Goal: Transaction & Acquisition: Purchase product/service

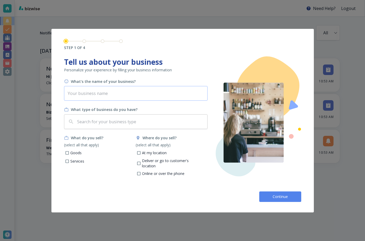
click at [127, 92] on input "text" at bounding box center [136, 93] width 144 height 15
type input "[PERSON_NAME]'s Avocado Farm"
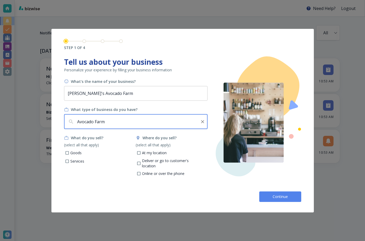
type input "Avocado Farm"
click at [74, 153] on p "Goods" at bounding box center [75, 153] width 11 height 5
click at [69, 153] on input "Goods" at bounding box center [67, 154] width 4 height 4
checkbox input "true"
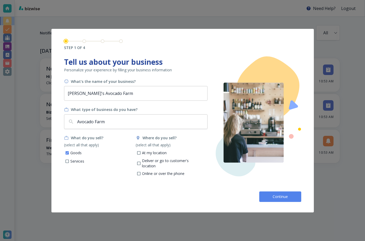
click at [169, 154] on div "At my location" at bounding box center [172, 153] width 72 height 6
click at [164, 154] on p "At my location" at bounding box center [154, 153] width 25 height 5
click at [141, 154] on input "At my location" at bounding box center [139, 154] width 4 height 4
checkbox input "true"
click at [161, 161] on p "Deliver or go to customer's location" at bounding box center [172, 163] width 61 height 10
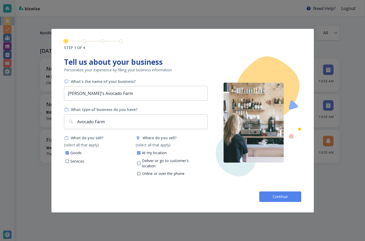
click at [141, 162] on input "Deliver or go to customer's location" at bounding box center [139, 164] width 4 height 4
checkbox input "true"
click at [265, 194] on button "Continue" at bounding box center [281, 197] width 42 height 11
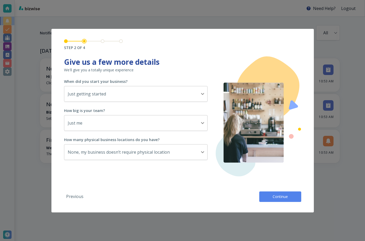
click at [265, 194] on button "Continue" at bounding box center [281, 197] width 42 height 11
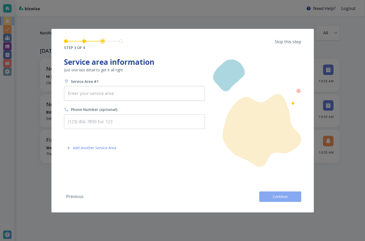
click at [265, 194] on button "Continue" at bounding box center [281, 197] width 42 height 11
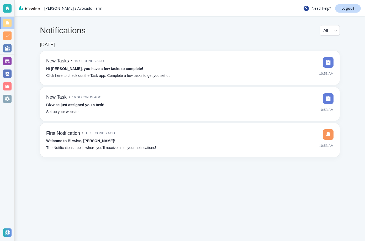
click at [31, 53] on div "Notifications All all ​ TODAY New Tasks • 15 seconds ago Hi Antonio, you have a…" at bounding box center [190, 91] width 351 height 149
click at [10, 100] on div at bounding box center [7, 99] width 8 height 8
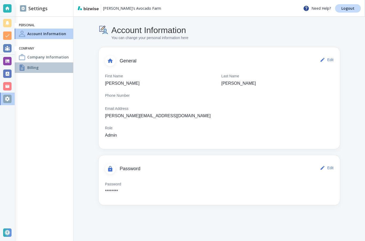
click at [58, 67] on div "Billing" at bounding box center [44, 68] width 59 height 11
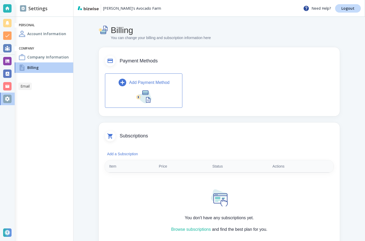
click at [6, 85] on div at bounding box center [7, 86] width 8 height 8
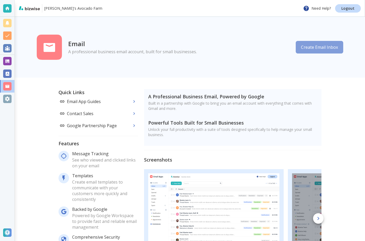
click at [324, 51] on button "Create Email Inbox" at bounding box center [320, 47] width 48 height 13
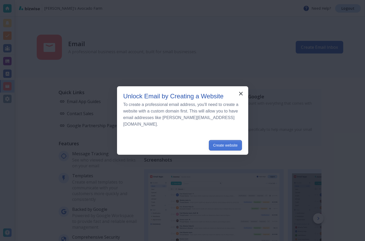
click at [220, 140] on button "Create website" at bounding box center [225, 145] width 33 height 11
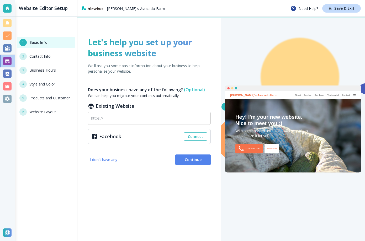
click at [192, 166] on div "Let's help you set up your business website We'll ask you some basic informatio…" at bounding box center [150, 129] width 144 height 225
click at [193, 163] on button "Continue" at bounding box center [193, 160] width 35 height 11
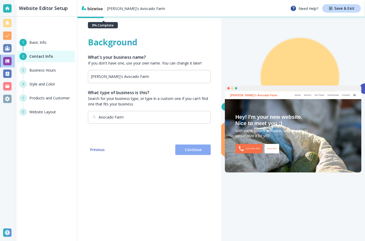
click at [195, 150] on span "Continue" at bounding box center [193, 149] width 27 height 5
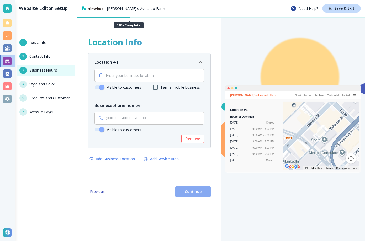
click at [191, 195] on button "Continue" at bounding box center [193, 192] width 35 height 11
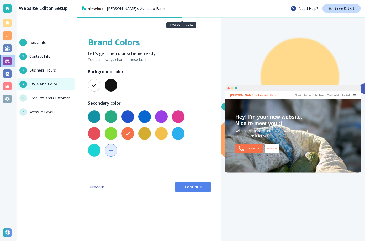
click at [192, 188] on span "Continue" at bounding box center [193, 187] width 27 height 5
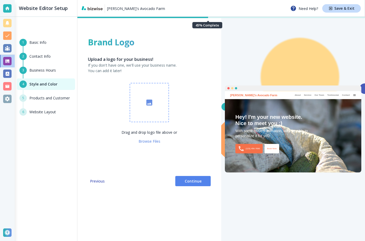
click at [194, 180] on span "Continue" at bounding box center [193, 181] width 27 height 5
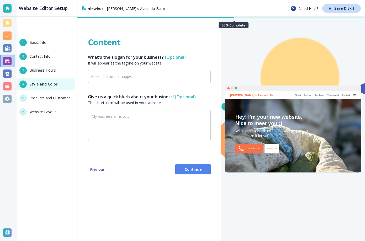
click at [195, 169] on span "Continue" at bounding box center [193, 169] width 27 height 5
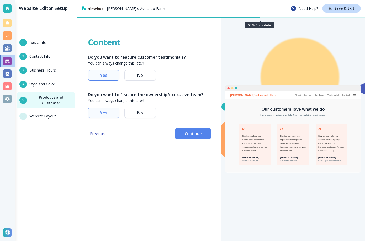
click at [197, 133] on span "Continue" at bounding box center [193, 133] width 27 height 5
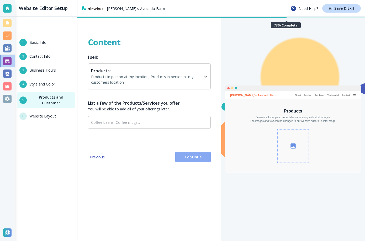
click at [190, 157] on span "Continue" at bounding box center [193, 157] width 27 height 5
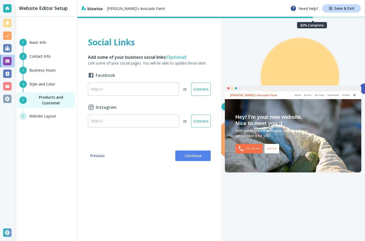
click at [190, 158] on span "Continue" at bounding box center [193, 155] width 27 height 5
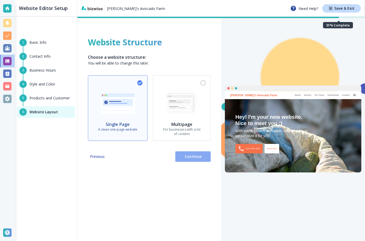
click at [190, 158] on span "Continue" at bounding box center [193, 156] width 27 height 5
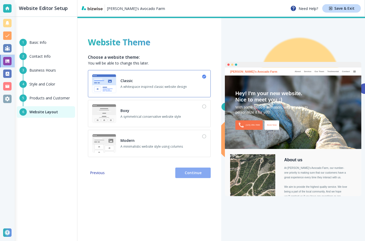
click at [189, 176] on button "Continue" at bounding box center [193, 173] width 35 height 11
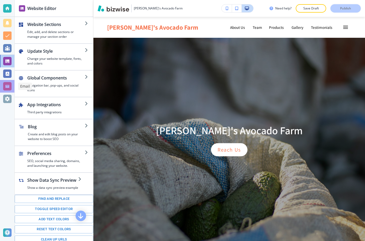
click at [8, 83] on div at bounding box center [7, 86] width 8 height 8
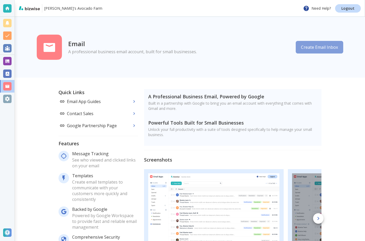
click at [324, 43] on button "Create Email Inbox" at bounding box center [320, 47] width 48 height 13
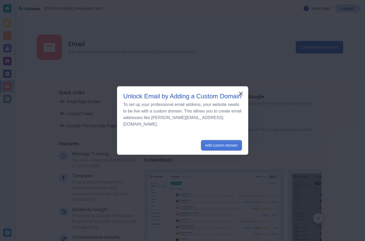
click at [227, 140] on button "Add custom domain" at bounding box center [221, 145] width 41 height 11
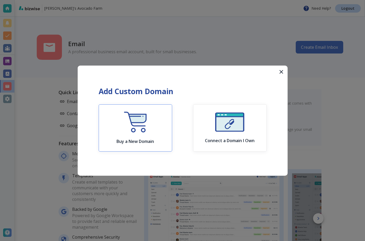
click at [166, 113] on button "Buy a New Domain" at bounding box center [136, 128] width 74 height 47
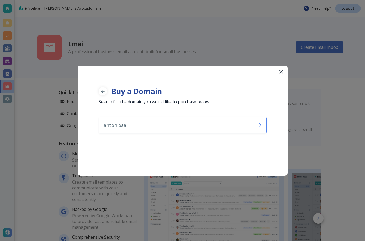
type input "antoniosav"
type input "wvpreview18"
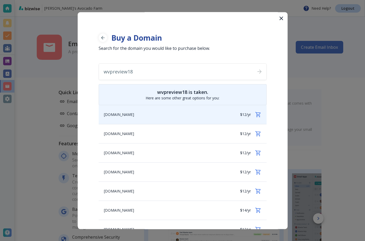
click at [164, 111] on div "wvpreview18.com $12/yr" at bounding box center [183, 114] width 168 height 19
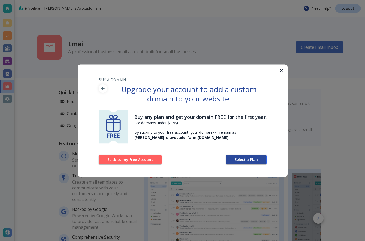
click at [236, 156] on button "Select a Plan" at bounding box center [246, 159] width 41 height 9
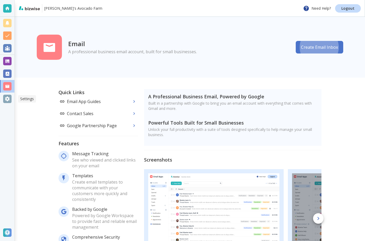
click at [7, 101] on div at bounding box center [7, 99] width 8 height 8
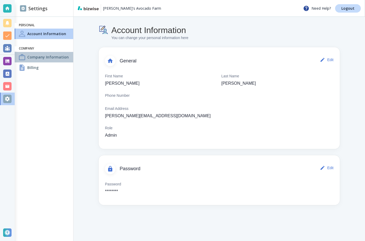
click at [53, 60] on div "Company Information" at bounding box center [44, 57] width 59 height 11
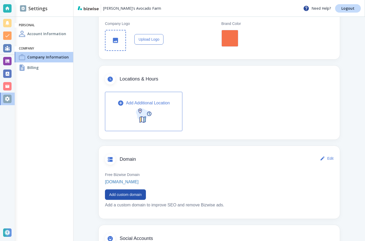
scroll to position [190, 0]
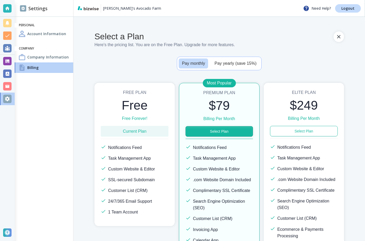
click at [225, 130] on button "Select Plan" at bounding box center [219, 131] width 67 height 11
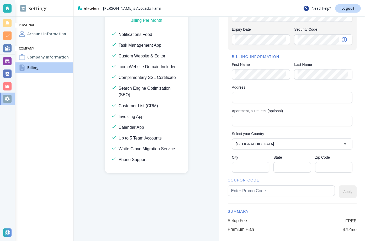
scroll to position [118, 0]
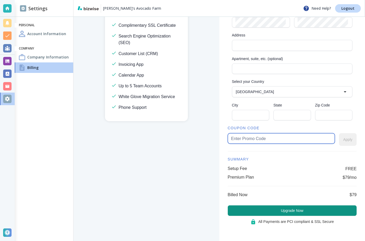
click at [266, 141] on input "text" at bounding box center [281, 139] width 100 height 10
click at [232, 139] on input "free" at bounding box center [281, 139] width 100 height 10
type input "free"
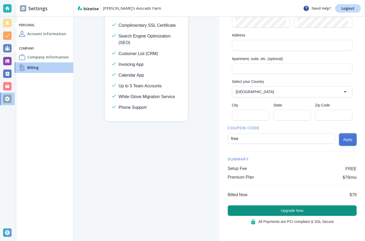
click at [343, 140] on button "Apply" at bounding box center [348, 139] width 18 height 13
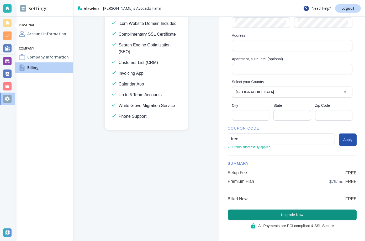
scroll to position [122, 0]
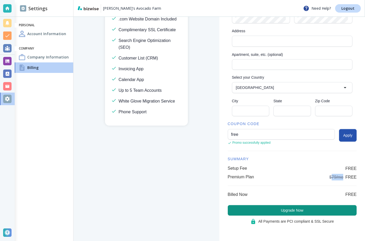
drag, startPoint x: 328, startPoint y: 177, endPoint x: 343, endPoint y: 177, distance: 15.0
click at [343, 177] on h6 "$79/mo FREE" at bounding box center [343, 177] width 27 height 7
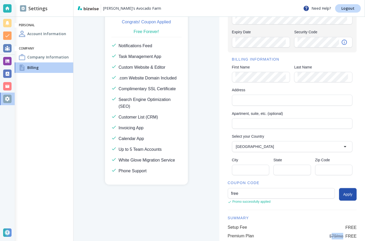
scroll to position [64, 0]
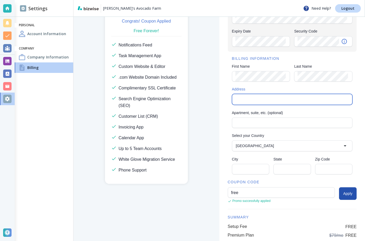
click at [250, 101] on input "Address" at bounding box center [292, 99] width 116 height 7
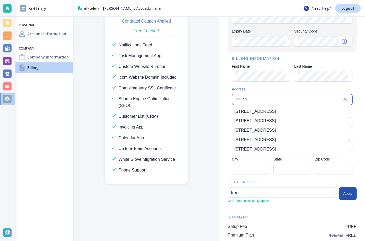
click at [249, 110] on li "44 Tehama Street, San Francisco, CA, USA" at bounding box center [289, 111] width 118 height 9
type input "44 Tehama Street"
type input "United States"
type input "San Francisco"
type input "CA"
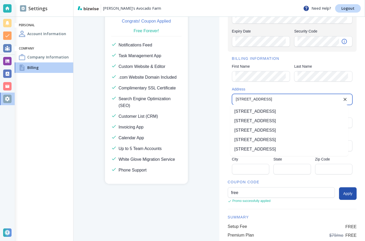
type input "94105"
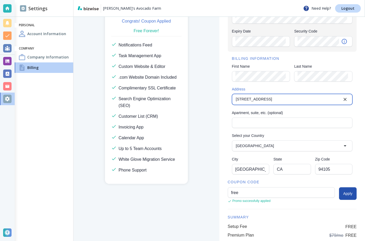
type input "44 Tehama Street"
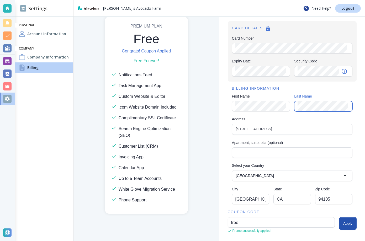
scroll to position [30, 0]
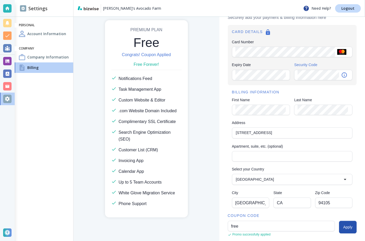
click at [310, 85] on div "BILLING INFORMATION First Name First Name Last Name Last Name Address 44 Tehama…" at bounding box center [292, 149] width 129 height 128
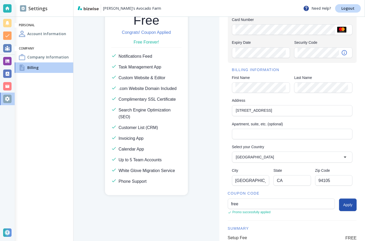
scroll to position [82, 0]
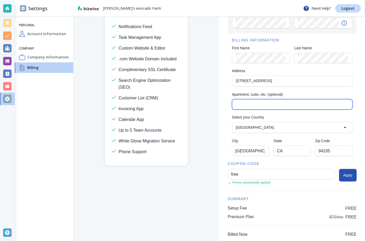
click at [266, 105] on input "Apartment, suite, etc. (optional)" at bounding box center [293, 105] width 114 height 10
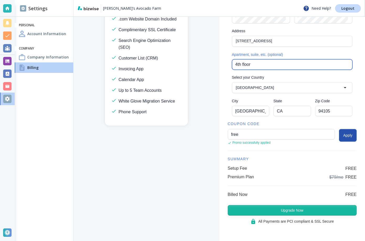
type input "4th floor"
click at [331, 212] on button "Upgrade Now" at bounding box center [292, 210] width 129 height 11
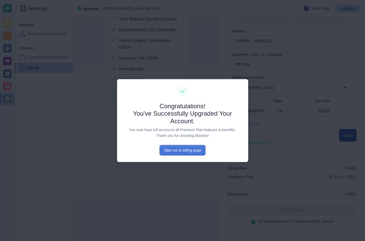
click at [174, 151] on button "Take me to billing page" at bounding box center [183, 150] width 46 height 11
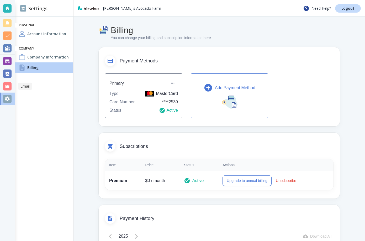
click at [8, 85] on div at bounding box center [7, 86] width 8 height 8
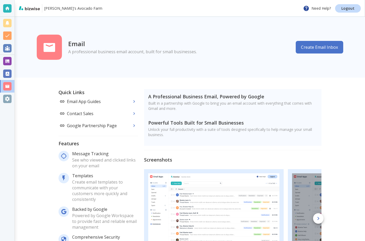
click at [303, 50] on button "Create Email Inbox" at bounding box center [320, 47] width 48 height 13
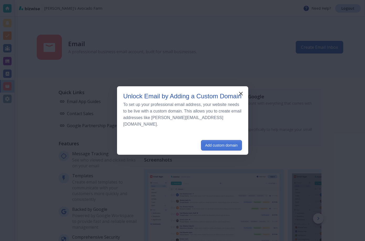
click at [229, 140] on button "Add custom domain" at bounding box center [221, 145] width 41 height 11
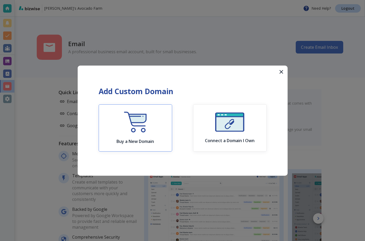
click at [153, 120] on div "Buy a New Domain" at bounding box center [136, 128] width 38 height 32
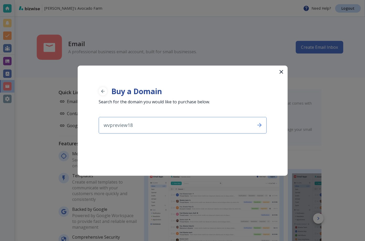
type input "wvpreview18"
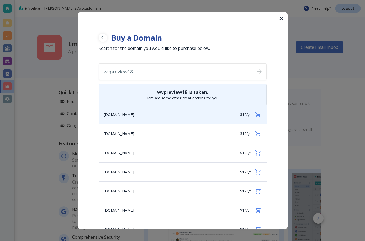
click at [162, 117] on div "wvpreview18.com $12/yr" at bounding box center [183, 114] width 168 height 19
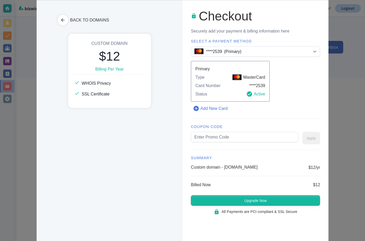
click at [239, 202] on button "Upgrade Now" at bounding box center [255, 201] width 129 height 11
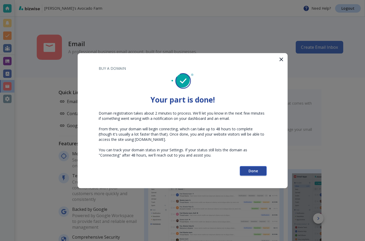
click at [262, 168] on button "Done" at bounding box center [253, 170] width 27 height 9
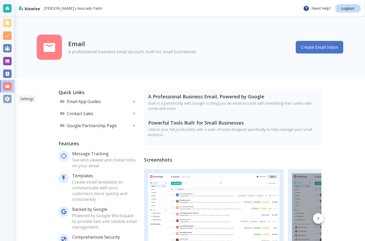
click at [6, 99] on div at bounding box center [7, 99] width 8 height 8
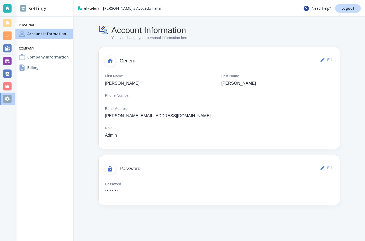
click at [48, 58] on h4 "Company Information" at bounding box center [48, 57] width 42 height 6
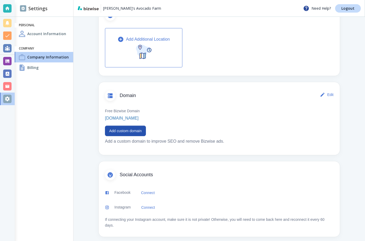
scroll to position [190, 0]
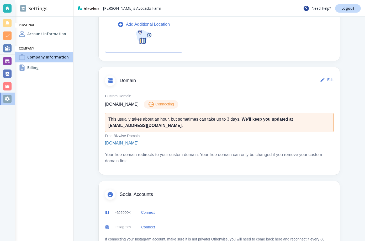
scroll to position [199, 0]
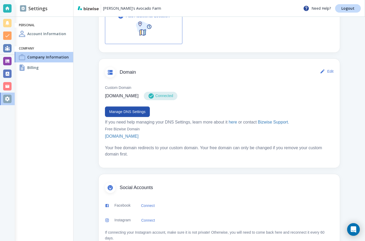
scroll to position [226, 0]
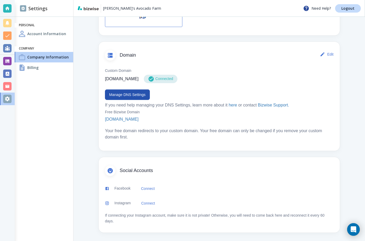
click at [119, 80] on p "[DOMAIN_NAME]" at bounding box center [122, 79] width 34 height 6
copy div "[DOMAIN_NAME]"
click at [135, 94] on button "Manage DNS Settings" at bounding box center [127, 95] width 45 height 11
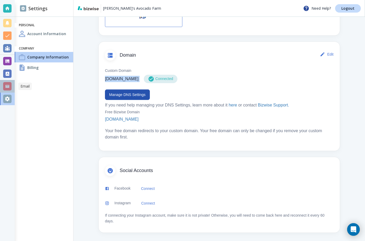
click at [13, 90] on div at bounding box center [7, 86] width 15 height 13
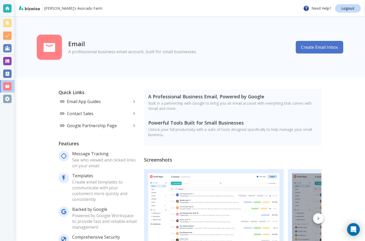
click at [301, 49] on button "Create Email Inbox" at bounding box center [320, 47] width 48 height 13
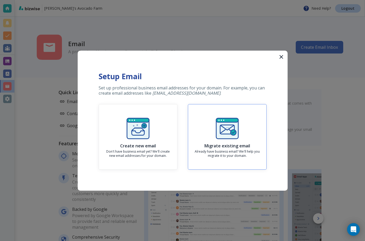
click at [230, 132] on img "button" at bounding box center [227, 128] width 25 height 25
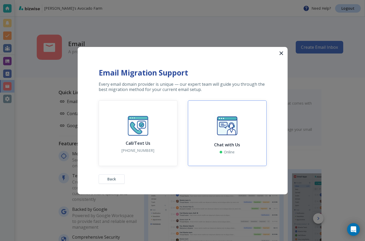
click at [212, 121] on button "Chat with Us Online" at bounding box center [227, 134] width 79 height 66
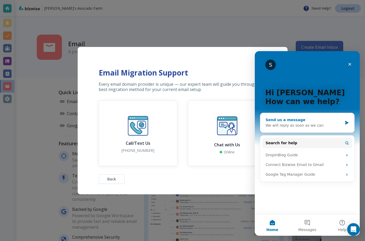
click at [347, 121] on div "Send us a message We will reply as soon as we can" at bounding box center [308, 122] width 94 height 19
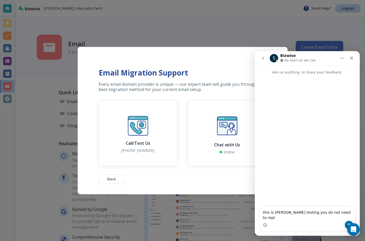
type textarea "this is antonio testing you do not need to reply"
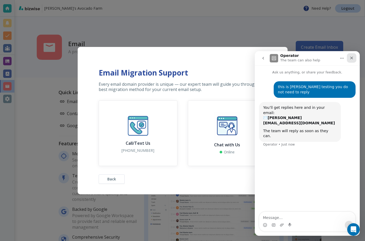
click at [352, 58] on icon "Close" at bounding box center [352, 58] width 4 height 4
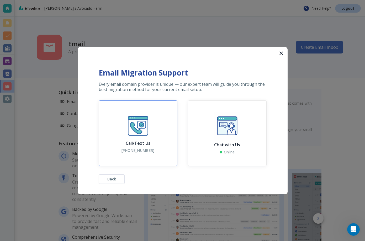
click at [152, 144] on button "Call/Text Us 628-265-6514" at bounding box center [138, 134] width 79 height 66
click at [115, 176] on button "Back" at bounding box center [112, 179] width 26 height 9
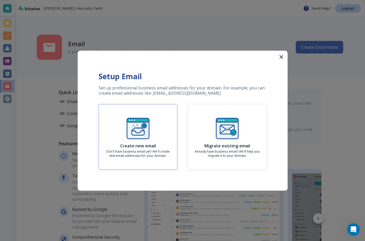
click at [161, 142] on div "Create new email Don't have business email yet? We'll create new email addresse…" at bounding box center [138, 137] width 70 height 42
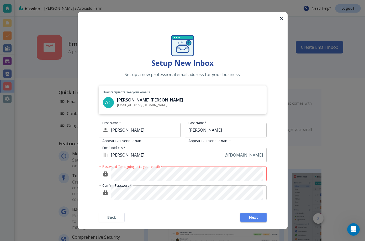
click at [173, 86] on div "How recipients see your emails AC Antonio Clarke antonio@wvpreview18.com" at bounding box center [183, 100] width 168 height 29
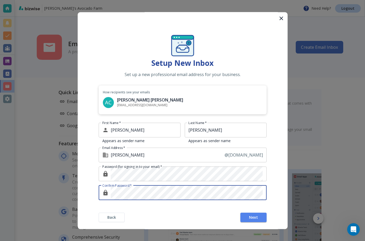
scroll to position [4, 0]
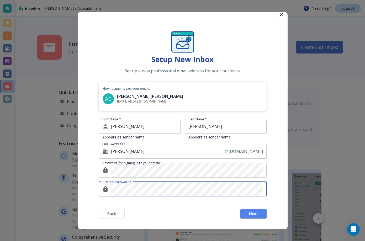
click at [135, 202] on div "First Name   * Antonio First Name * Appears as sender name Last Name   * Clarke…" at bounding box center [183, 161] width 168 height 84
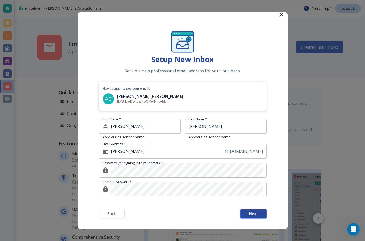
click at [252, 211] on button "Next" at bounding box center [254, 213] width 26 height 9
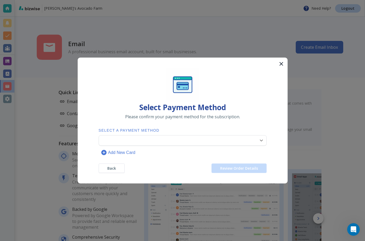
click at [207, 0] on body "Antonio's Avocado Farm Need Help? Logout Email A professional business email ac…" at bounding box center [182, 0] width 365 height 0
click at [202, 151] on li "**** 2539 (Primary)" at bounding box center [182, 153] width 163 height 8
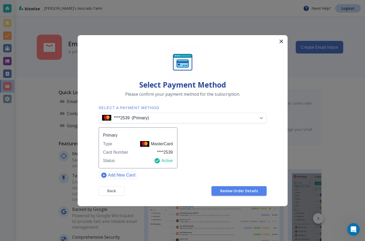
click at [108, 174] on p "Add New Card" at bounding box center [121, 175] width 27 height 6
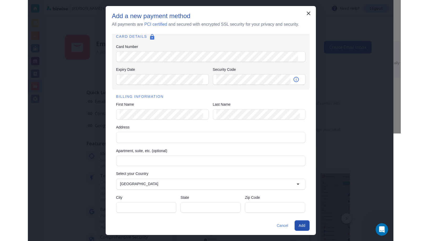
scroll to position [16, 0]
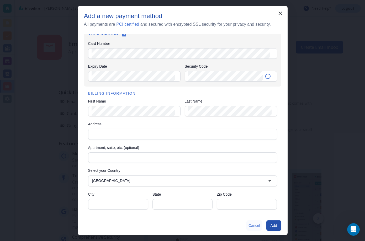
click at [248, 225] on button "Cancel" at bounding box center [255, 226] width 16 height 11
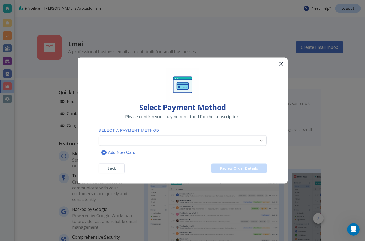
click at [210, 0] on body "Antonio's Avocado Farm Need Help? Logout Email A professional business email ac…" at bounding box center [182, 0] width 365 height 0
click at [200, 150] on li "**** 2539 (Primary)" at bounding box center [182, 153] width 163 height 8
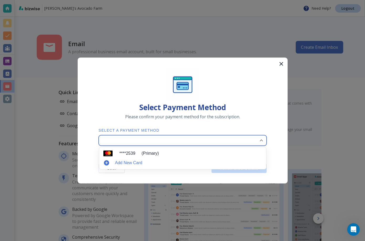
type input "0"
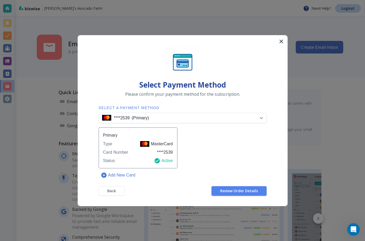
click at [219, 157] on div "**** 2539 (Primary) 0 ​ Primary Type MasterCard Card Number **** 2539 Status Ac…" at bounding box center [183, 140] width 168 height 55
click at [237, 192] on span "Review Order Details" at bounding box center [239, 191] width 38 height 4
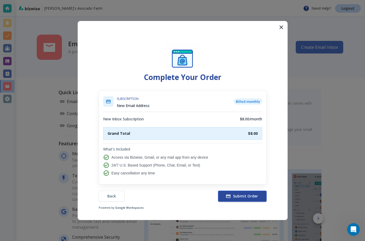
click at [237, 197] on span "Submit Order" at bounding box center [242, 196] width 31 height 5
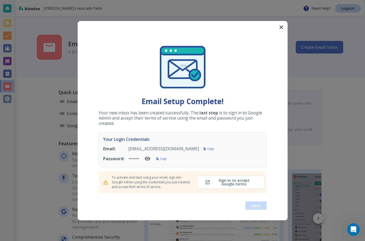
click at [159, 159] on icon "button" at bounding box center [157, 159] width 3 height 3
click at [219, 183] on span "Sign in to accept Google terms" at bounding box center [231, 182] width 50 height 7
click at [254, 208] on span "Next" at bounding box center [256, 206] width 9 height 4
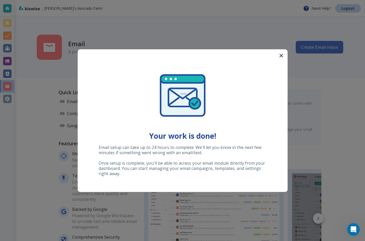
click at [300, 102] on div at bounding box center [182, 120] width 365 height 241
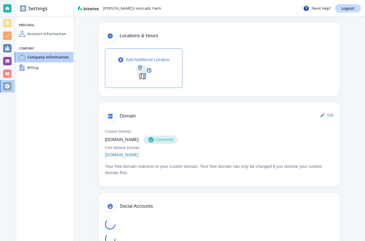
scroll to position [201, 0]
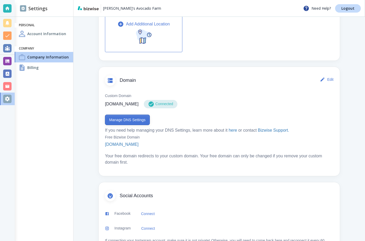
click at [137, 121] on button "Manage DNS Settings" at bounding box center [127, 120] width 45 height 11
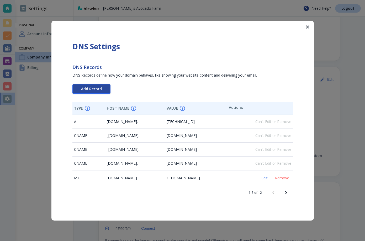
click at [106, 90] on button "Add Record" at bounding box center [92, 88] width 38 height 9
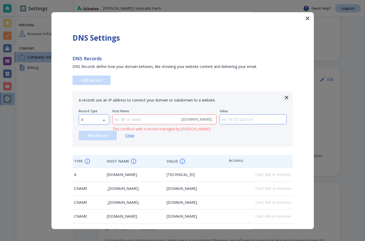
click at [93, 0] on body "Antonio's Avocado Farm Need Help? Logout Settings Personal Account Information …" at bounding box center [182, 0] width 365 height 0
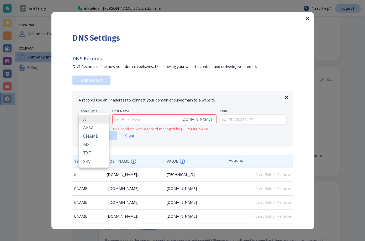
click at [93, 153] on li "TXT" at bounding box center [94, 153] width 30 height 8
type input "TXT"
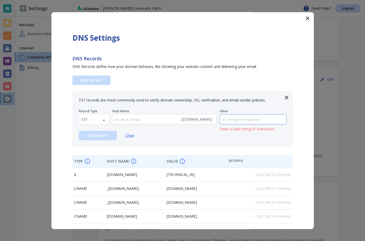
click at [252, 120] on input "text" at bounding box center [253, 120] width 66 height 10
paste input "google-site-verification=YZXwvnNT1nS866Qs9wThYj_r_KMyrDSk2qDyT8TW1yg"
type input "google-site-verification=YZXwvnNT1nS866Qs9wThYj_r_KMyrDSk2qDyT8TW1yg"
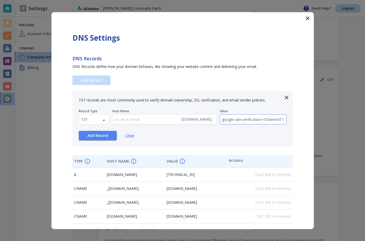
click at [235, 137] on div "Add Record Clear" at bounding box center [183, 135] width 208 height 9
click at [106, 135] on span "Add Record" at bounding box center [97, 136] width 21 height 4
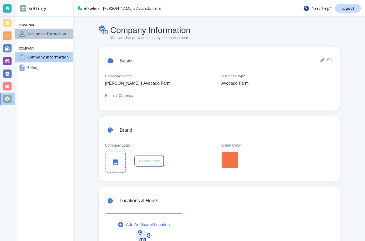
click at [48, 31] on h4 "Account Information" at bounding box center [46, 34] width 39 height 6
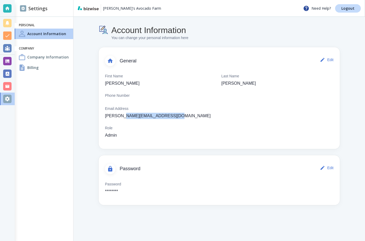
click at [151, 118] on p "[PERSON_NAME][EMAIL_ADDRESS][DOMAIN_NAME]" at bounding box center [158, 116] width 106 height 6
click at [7, 84] on div at bounding box center [7, 86] width 8 height 8
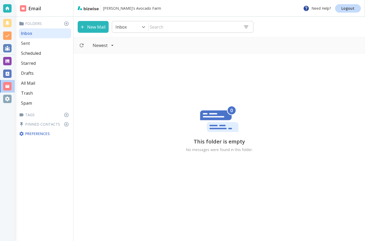
click at [48, 43] on div "Sent" at bounding box center [45, 43] width 52 height 10
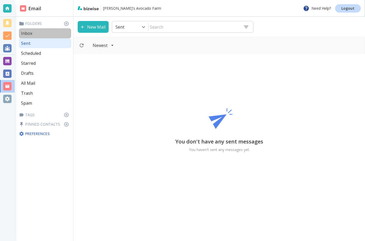
click at [50, 35] on div "Inbox" at bounding box center [45, 33] width 52 height 10
type input "0"
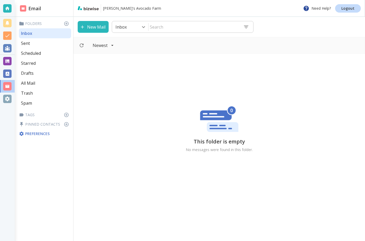
click at [95, 26] on button "New Mail" at bounding box center [93, 27] width 31 height 12
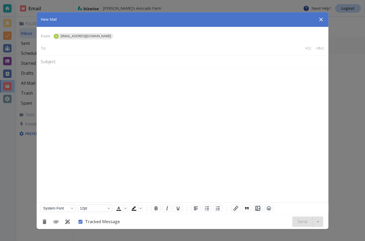
click at [96, 49] on div "To: +Cc +Bcc" at bounding box center [185, 49] width 288 height 14
click at [72, 49] on input "text" at bounding box center [69, 47] width 42 height 7
type input "[EMAIL_ADDRESS][DOMAIN_NAME]"
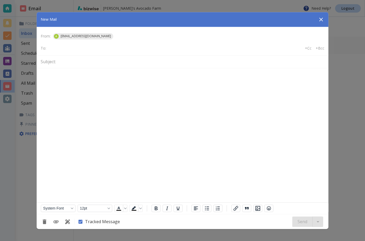
click at [64, 60] on input "text" at bounding box center [191, 62] width 267 height 8
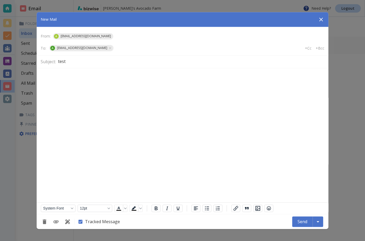
type input "test"
click at [81, 84] on html at bounding box center [183, 76] width 292 height 16
click at [302, 224] on button "Send" at bounding box center [303, 222] width 20 height 11
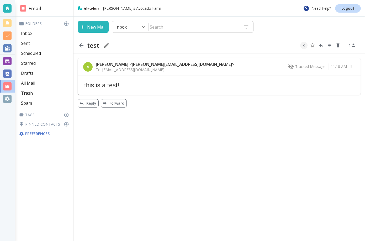
click at [42, 36] on div "Inbox" at bounding box center [45, 33] width 52 height 10
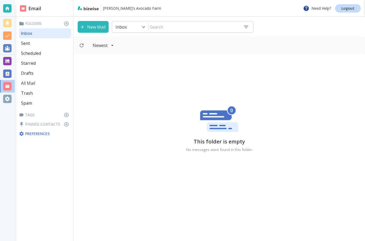
click at [36, 86] on div "All Mail" at bounding box center [45, 83] width 52 height 10
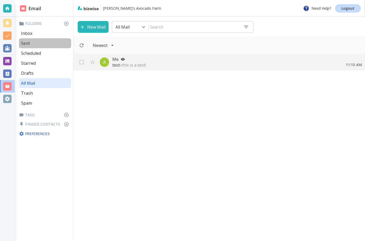
click at [37, 45] on div "Sent" at bounding box center [45, 43] width 52 height 10
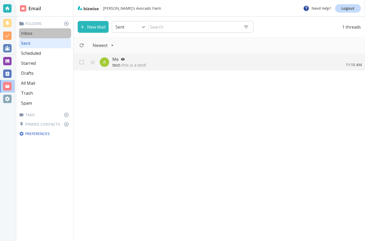
click at [42, 33] on div "Inbox" at bounding box center [45, 33] width 52 height 10
type input "0"
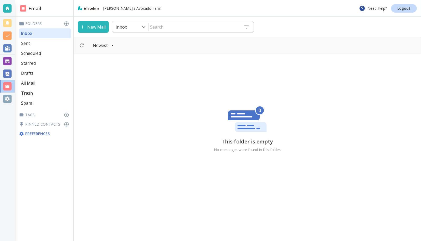
click at [33, 42] on div "Sent" at bounding box center [45, 43] width 52 height 10
type input "1"
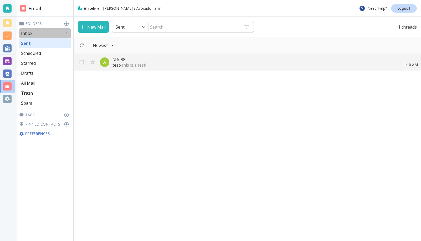
click at [42, 35] on div "Inbox 1" at bounding box center [45, 33] width 52 height 10
type input "0"
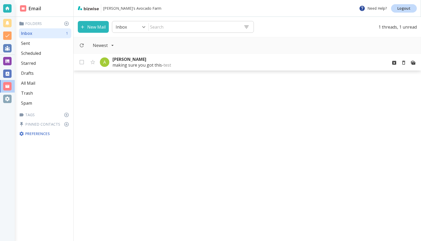
click at [154, 60] on p "[PERSON_NAME]" at bounding box center [247, 59] width 271 height 6
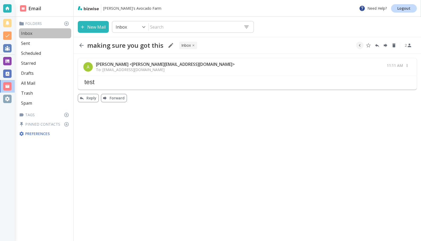
click at [39, 34] on div "Inbox" at bounding box center [45, 33] width 52 height 10
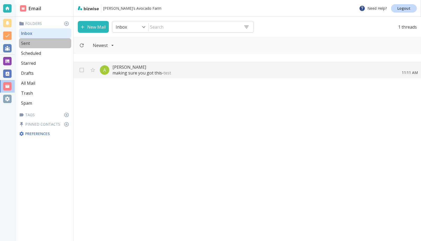
click at [52, 39] on div "Sent" at bounding box center [45, 43] width 52 height 10
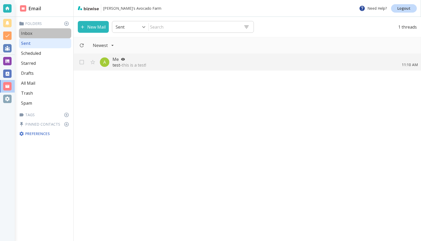
click at [54, 32] on div "Inbox" at bounding box center [45, 33] width 52 height 10
type input "0"
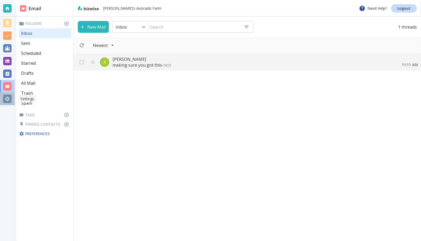
click at [11, 101] on div at bounding box center [7, 99] width 8 height 8
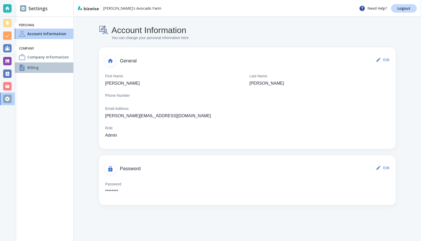
click at [43, 65] on div "Billing" at bounding box center [44, 68] width 59 height 11
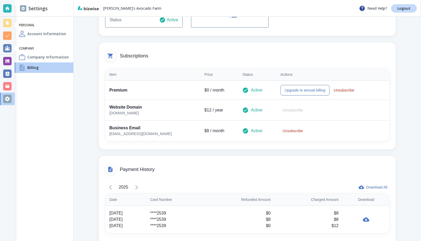
scroll to position [86, 0]
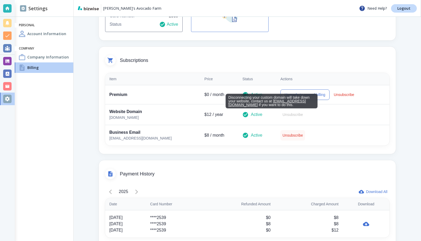
click at [280, 137] on button "Unsubscribe" at bounding box center [292, 135] width 25 height 11
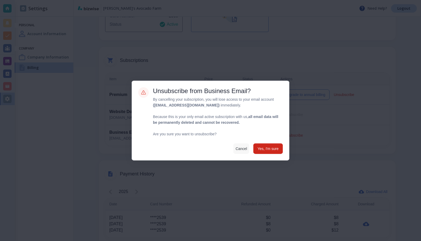
click at [241, 151] on button "Cancel" at bounding box center [241, 149] width 16 height 11
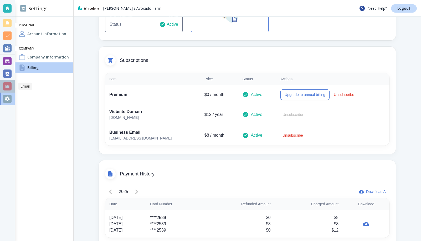
click at [9, 83] on div at bounding box center [7, 86] width 8 height 8
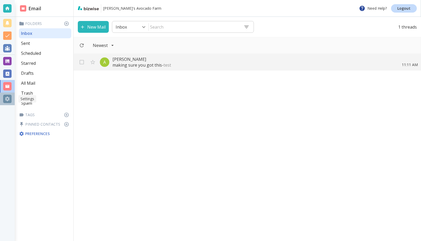
click at [4, 98] on div at bounding box center [7, 99] width 8 height 8
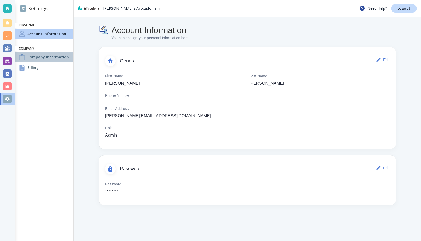
click at [35, 58] on h4 "Company Information" at bounding box center [48, 57] width 42 height 6
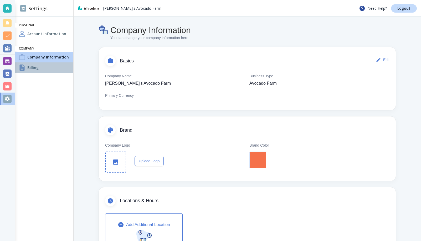
click at [47, 70] on div "Billing" at bounding box center [44, 68] width 59 height 11
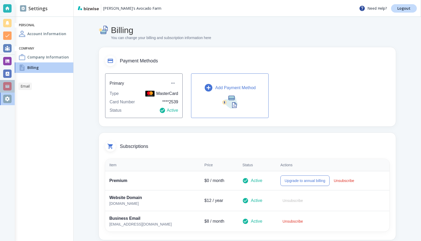
click at [11, 88] on div at bounding box center [7, 86] width 15 height 13
